Goal: Information Seeking & Learning: Learn about a topic

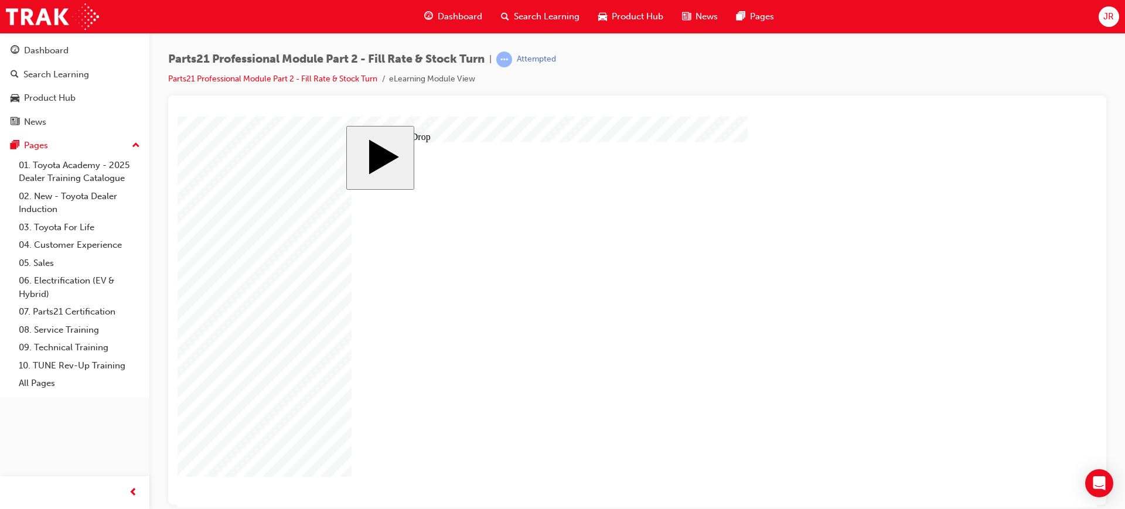
drag, startPoint x: 407, startPoint y: 270, endPoint x: 769, endPoint y: 287, distance: 362.0
drag, startPoint x: 477, startPoint y: 273, endPoint x: 740, endPoint y: 278, distance: 262.6
drag, startPoint x: 496, startPoint y: 320, endPoint x: 772, endPoint y: 316, distance: 275.5
drag, startPoint x: 409, startPoint y: 402, endPoint x: 789, endPoint y: 346, distance: 384.4
drag, startPoint x: 486, startPoint y: 396, endPoint x: 744, endPoint y: 316, distance: 269.5
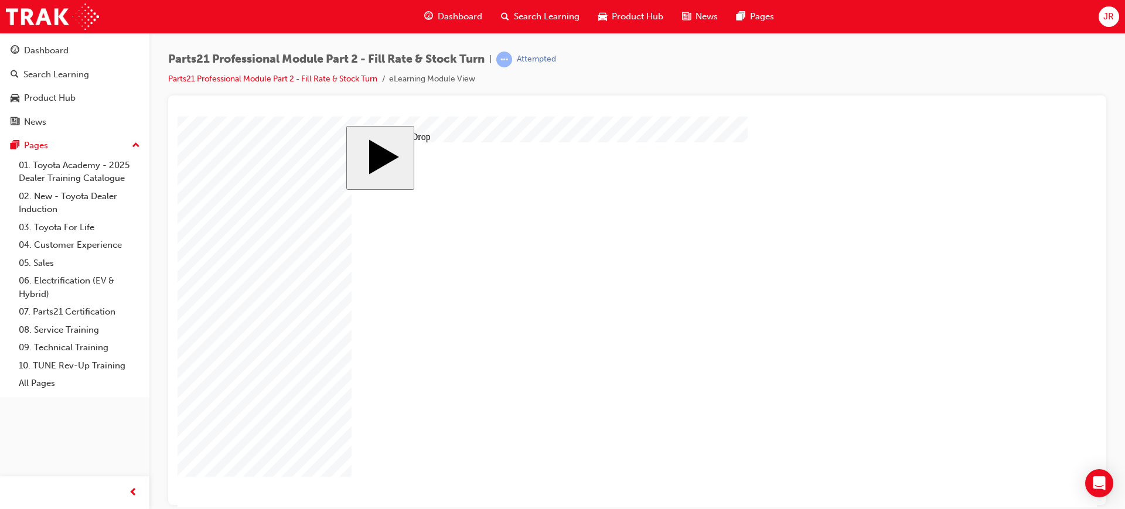
drag, startPoint x: 407, startPoint y: 362, endPoint x: 836, endPoint y: 366, distance: 429.0
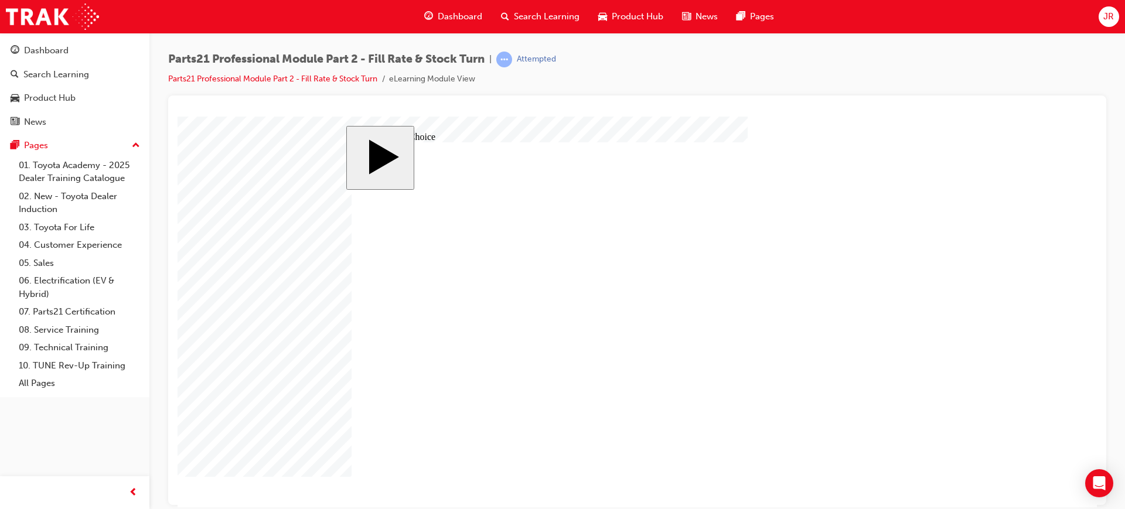
radio input "true"
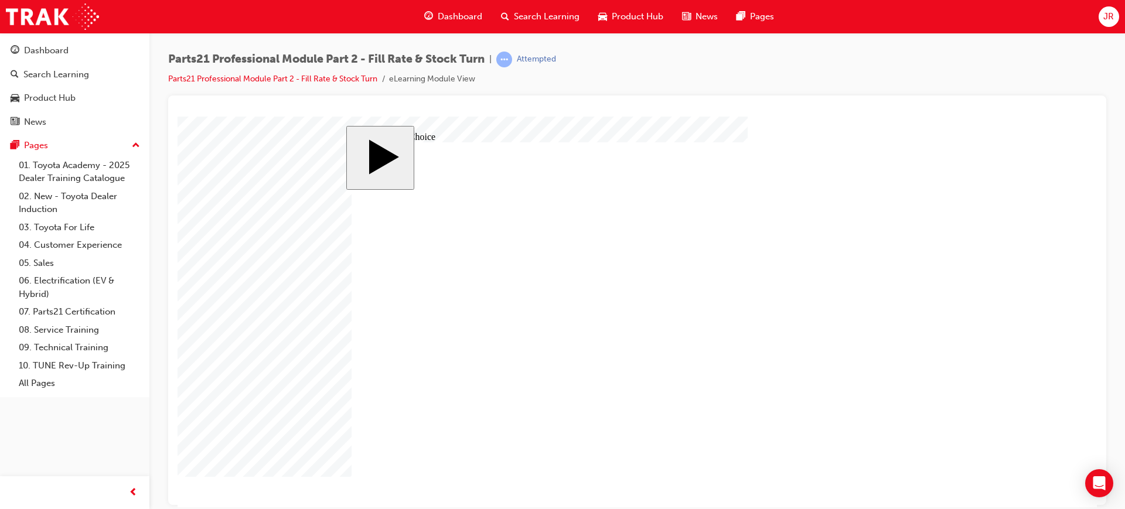
radio input "false"
radio input "true"
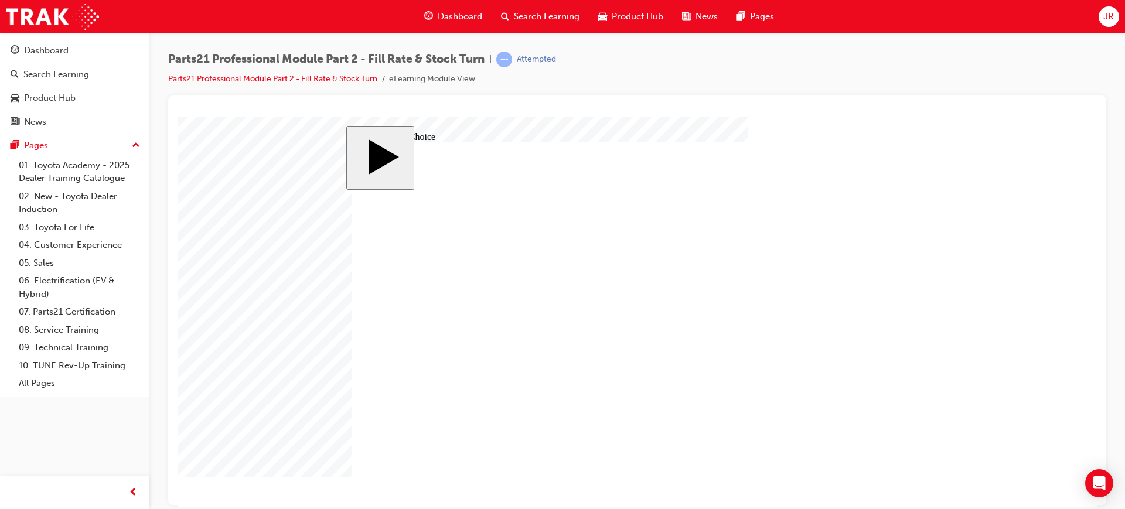
radio input "true"
radio input "false"
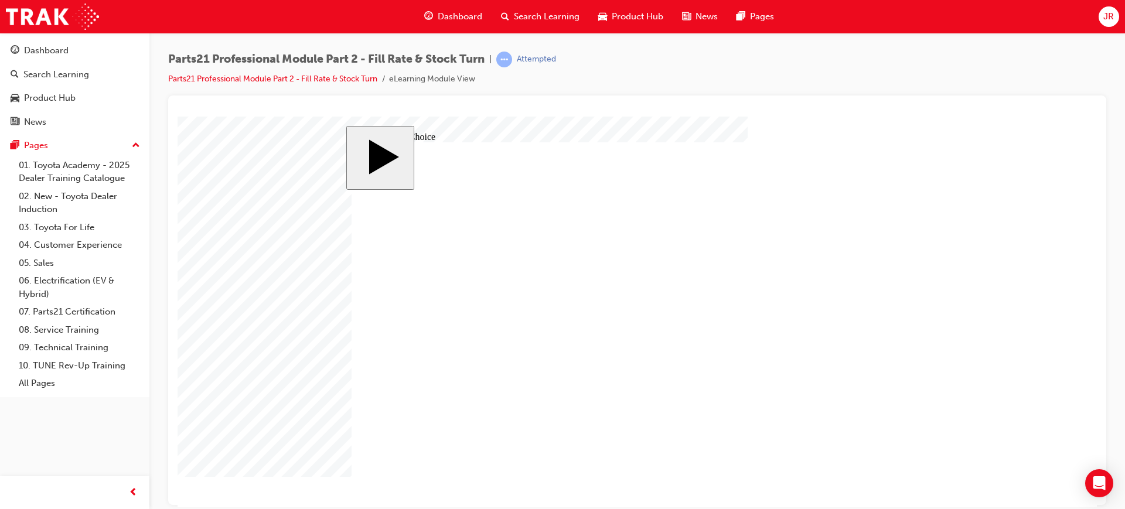
radio input "false"
radio input "true"
drag, startPoint x: 919, startPoint y: 475, endPoint x: 906, endPoint y: 470, distance: 13.9
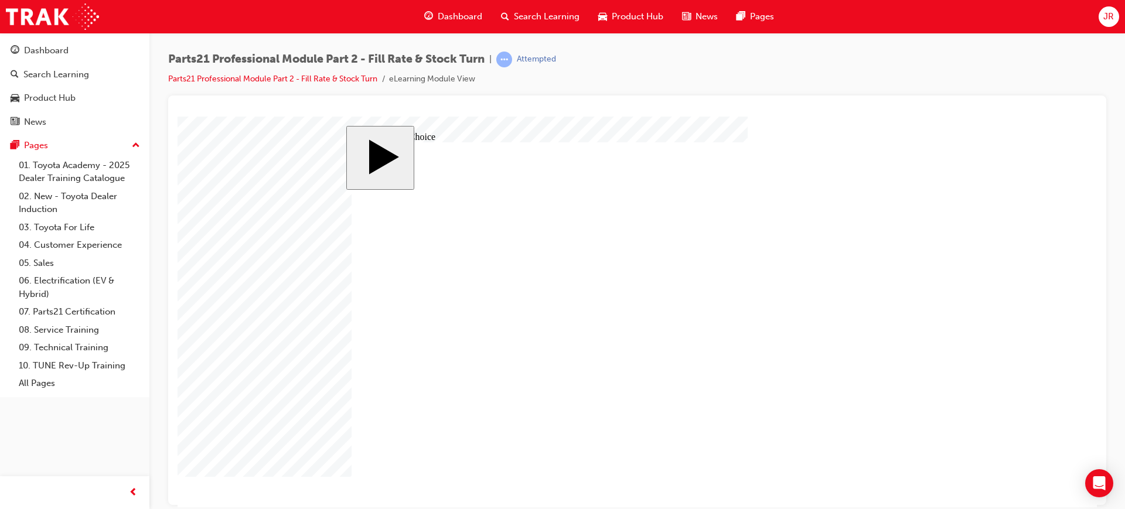
checkbox input "true"
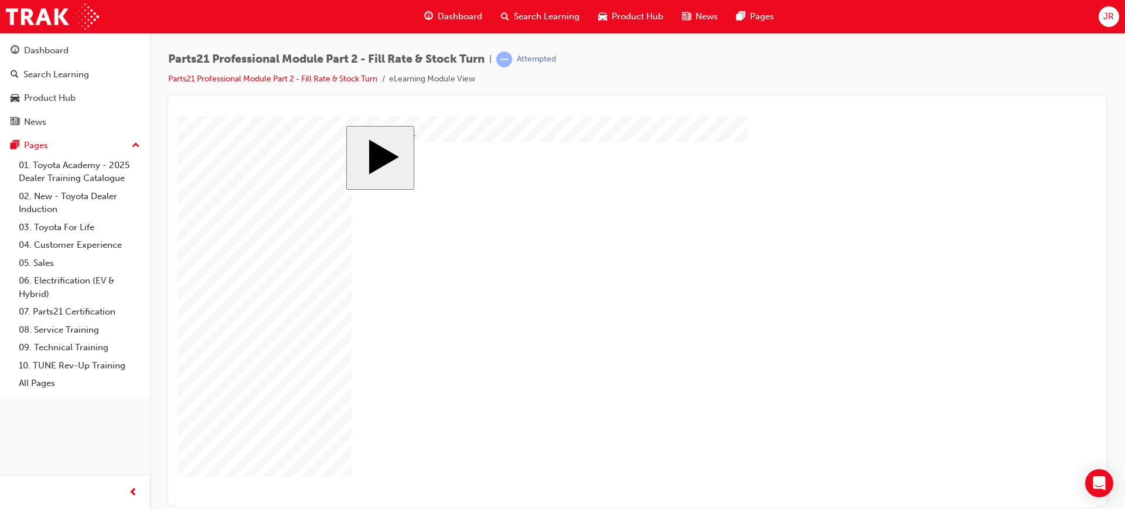
checkbox input "true"
checkbox input "false"
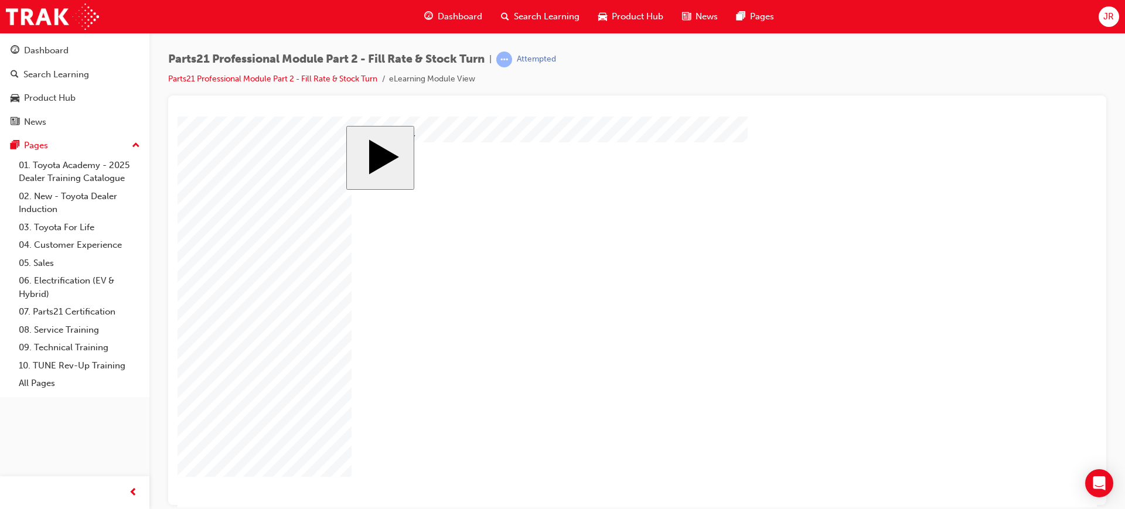
checkbox input "false"
checkbox input "true"
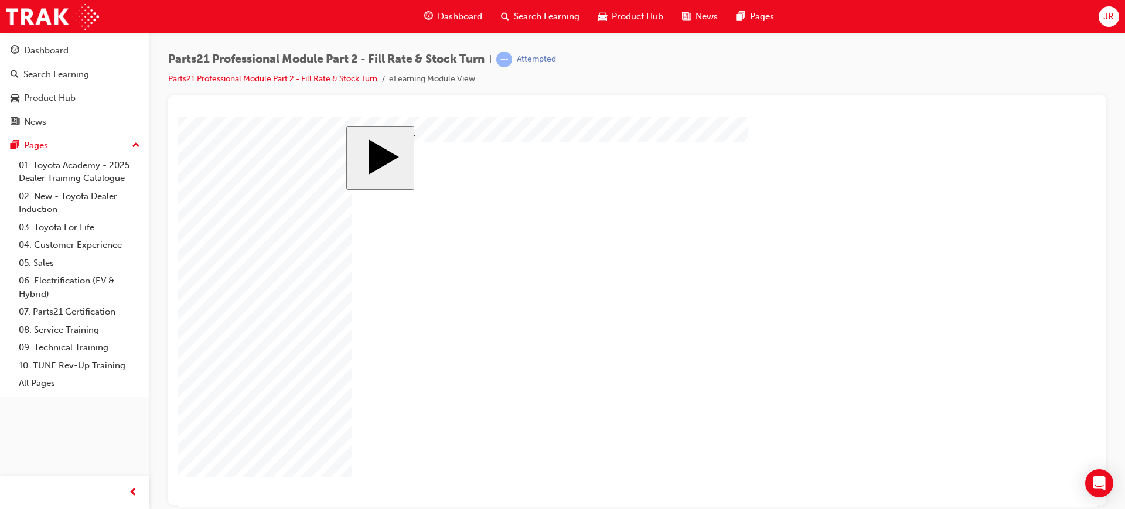
checkbox input "true"
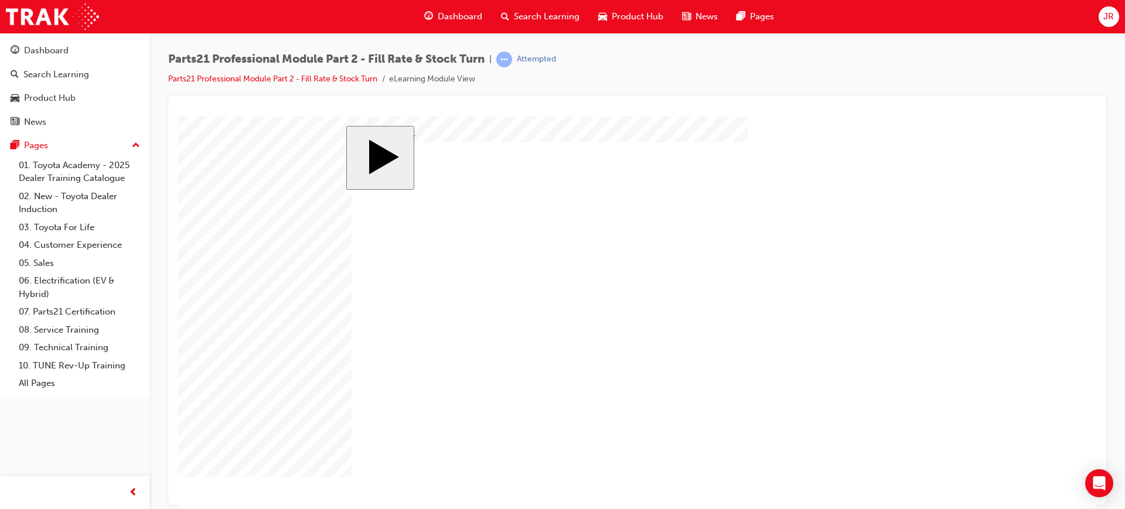
click at [933, 130] on body "slide: Pick Many MENU Rectangle 6 HELP Rectangle 6 EXIT Rectangle 6 Estimated T…" at bounding box center [638, 311] width 920 height 391
checkbox input "true"
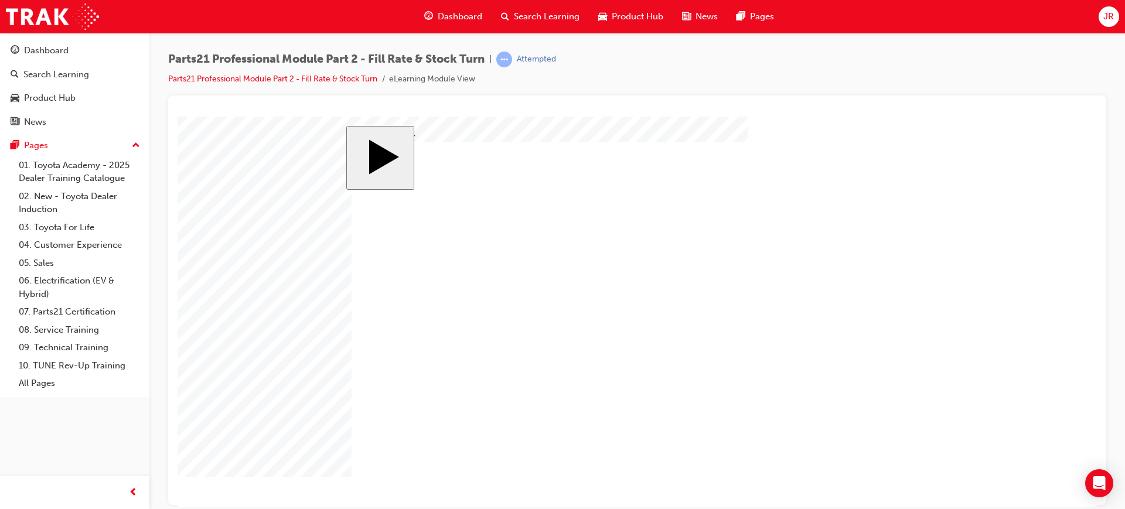
checkbox input "true"
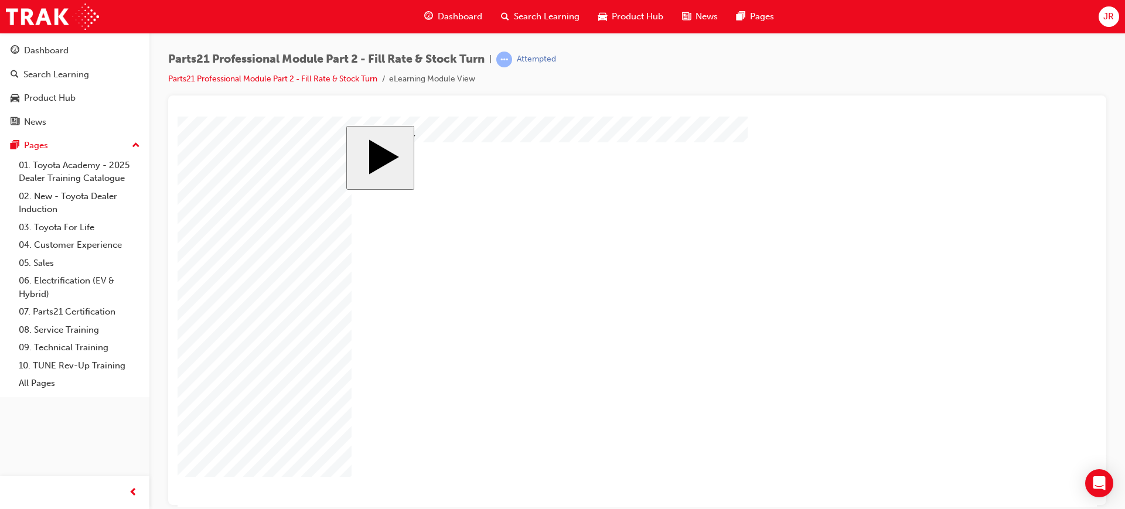
radio input "true"
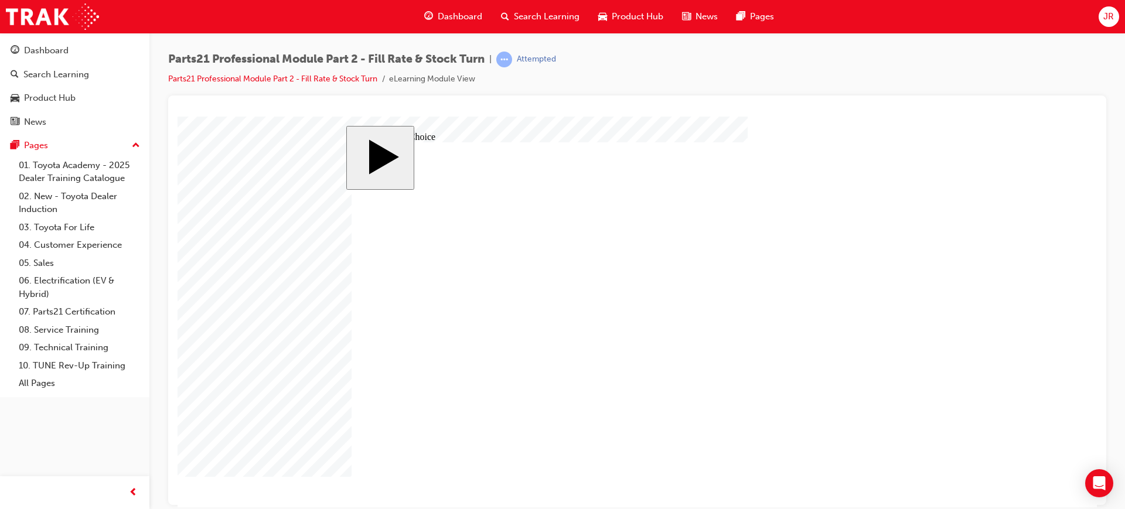
radio input "true"
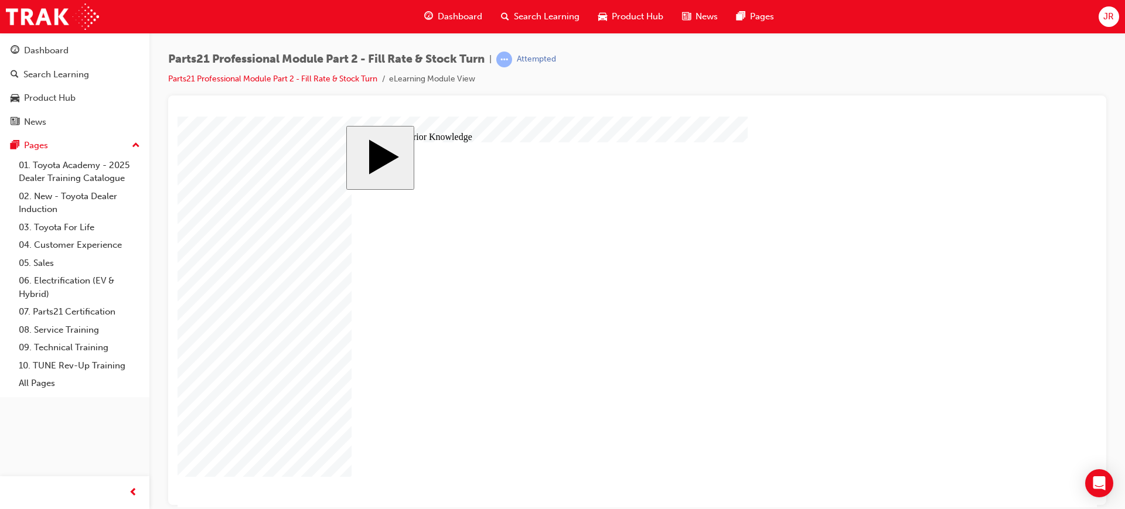
click at [976, 214] on body "Dealer Workshop Dealer Workshop Some parts are not in stock at the Dealer and m…" at bounding box center [638, 311] width 920 height 391
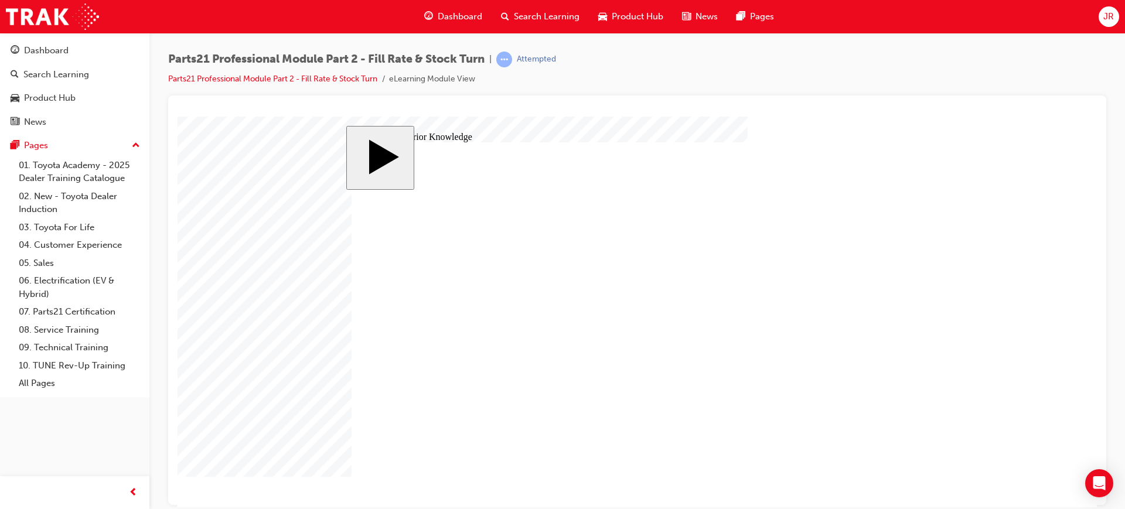
type input "7"
